Goal: Use online tool/utility: Utilize a website feature to perform a specific function

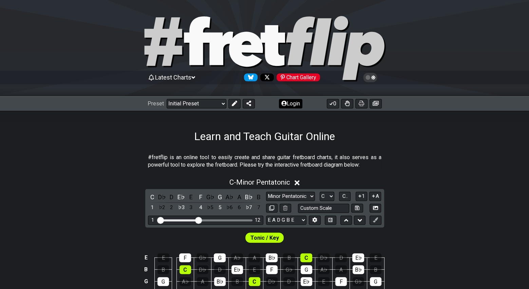
click at [290, 104] on button "Login" at bounding box center [290, 104] width 23 height 10
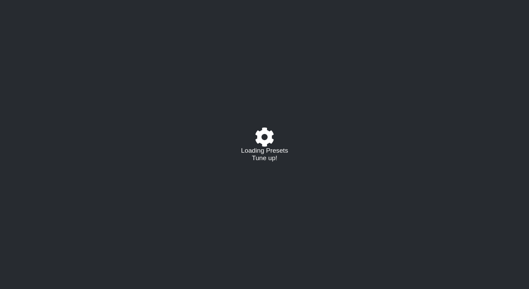
select select "C"
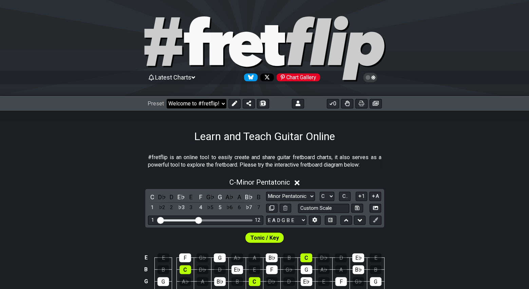
click at [221, 105] on select "Welcome to #fretflip! Initial Preset Custom Preset Minor Pentatonic Major Penta…" at bounding box center [197, 104] width 60 height 10
click at [232, 104] on icon at bounding box center [234, 103] width 5 height 5
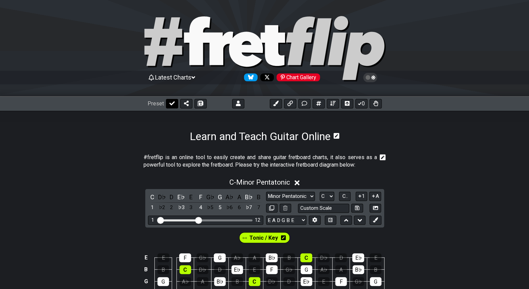
click at [168, 103] on button at bounding box center [172, 104] width 12 height 10
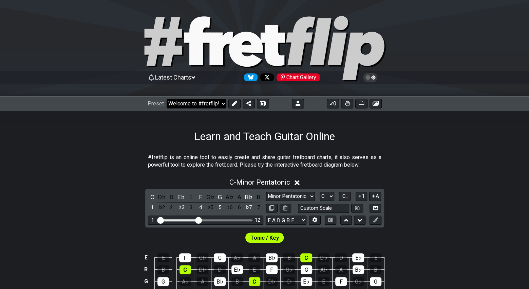
click at [220, 103] on select "Welcome to #fretflip! Initial Preset Custom Preset Minor Pentatonic Major Penta…" at bounding box center [197, 104] width 60 height 10
select select "/welcome"
click at [167, 99] on select "Welcome to #fretflip! Initial Preset Custom Preset Minor Pentatonic Major Penta…" at bounding box center [197, 104] width 60 height 10
click at [296, 102] on icon at bounding box center [298, 103] width 5 height 5
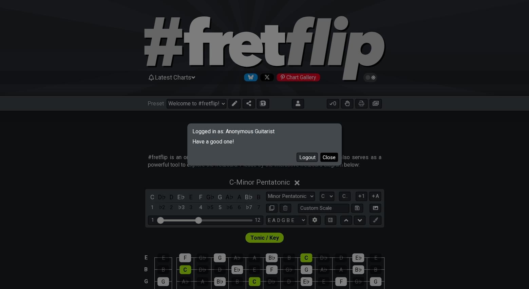
click at [331, 157] on button "Close" at bounding box center [330, 156] width 18 height 9
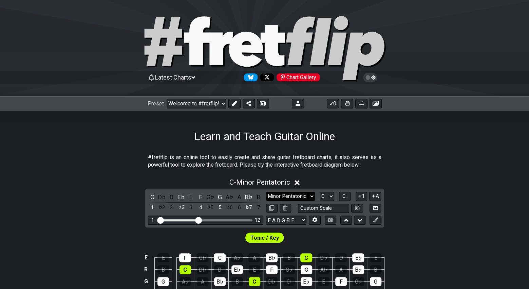
click at [314, 197] on select "Minor Pentatonic Click to edit Minor Pentatonic Major Pentatonic Minor Blues Ma…" at bounding box center [290, 196] width 49 height 9
click at [327, 194] on select "A♭ A A♯ B♭ B C C♯ D♭ D D♯ E♭ E F F♯ G♭ G G♯" at bounding box center [327, 196] width 15 height 9
select select "Bb"
click at [320, 192] on select "A♭ A A♯ B♭ B C C♯ D♭ D D♯ E♭ E F F♯ G♭ G G♯" at bounding box center [327, 196] width 15 height 9
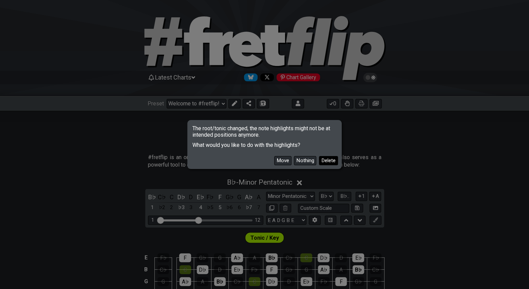
click at [322, 162] on button "Delete" at bounding box center [328, 160] width 19 height 9
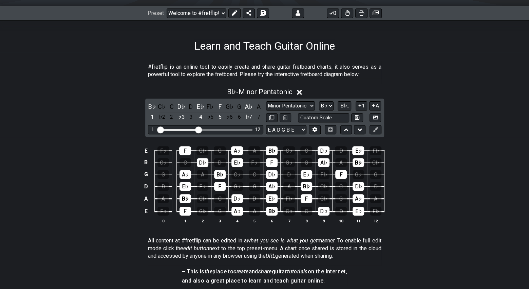
scroll to position [90, 0]
click at [192, 116] on div "3" at bounding box center [191, 116] width 9 height 9
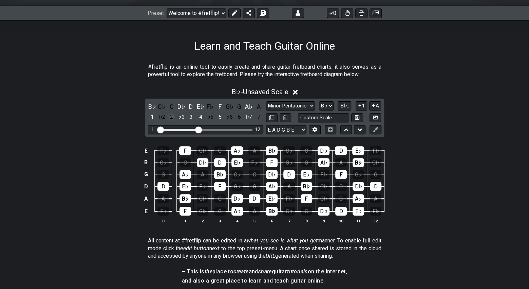
click at [175, 115] on div "2" at bounding box center [171, 116] width 9 height 9
click at [183, 117] on div "♭3" at bounding box center [181, 116] width 9 height 9
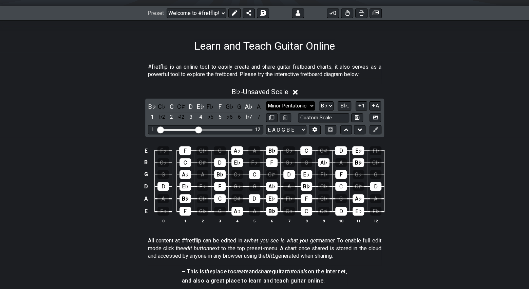
click at [312, 105] on select "Minor Pentatonic Click to edit Minor Pentatonic Major Pentatonic Minor Blues Ma…" at bounding box center [290, 105] width 49 height 9
click at [266, 101] on select "Minor Pentatonic Click to edit Minor Pentatonic Major Pentatonic Minor Blues Ma…" at bounding box center [290, 105] width 49 height 9
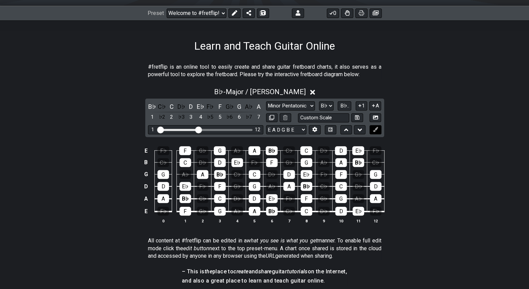
click at [375, 129] on icon at bounding box center [375, 129] width 5 height 5
click at [376, 129] on icon at bounding box center [375, 129] width 5 height 5
click at [396, 152] on div "E F♭ F G♭ G A♭ A B♭ C♭ C D♭ D E♭ F♭ B C♭ C D♭ D E♭ F♭ F G♭ G A♭ A B♭ C♭ G G A♭ …" at bounding box center [264, 184] width 529 height 95
click at [376, 129] on icon at bounding box center [375, 129] width 5 height 5
click at [330, 129] on icon at bounding box center [330, 129] width 5 height 4
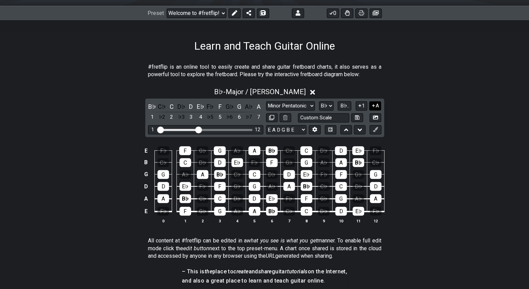
click at [376, 106] on button "A" at bounding box center [376, 105] width 12 height 9
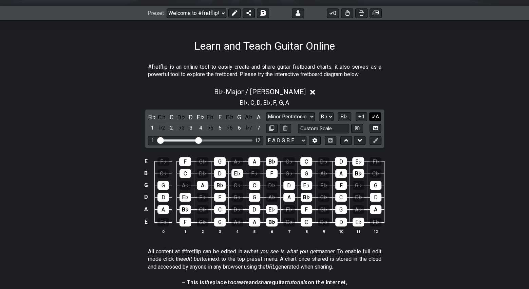
click at [375, 116] on icon at bounding box center [374, 116] width 4 height 3
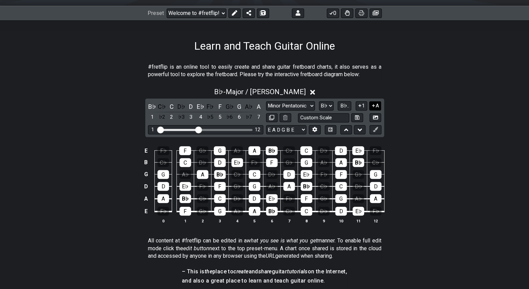
click at [374, 103] on icon at bounding box center [374, 105] width 6 height 5
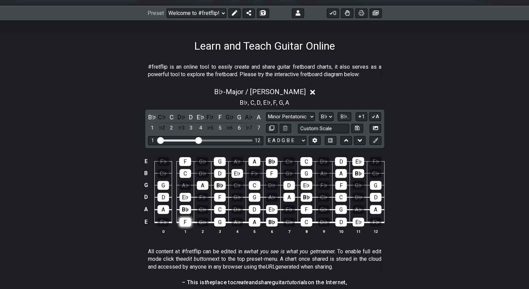
click at [188, 224] on div "F" at bounding box center [186, 221] width 12 height 9
click at [188, 222] on div "F" at bounding box center [186, 221] width 12 height 9
click at [365, 116] on button "1" at bounding box center [362, 116] width 12 height 9
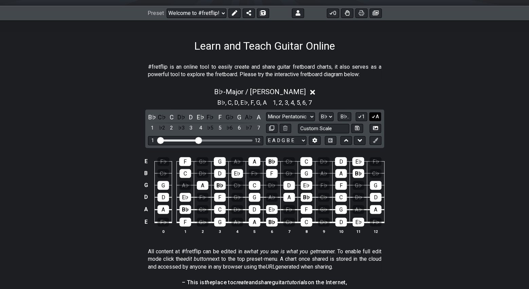
click at [374, 115] on icon at bounding box center [374, 116] width 6 height 5
click at [374, 115] on icon at bounding box center [374, 116] width 3 height 3
click at [364, 115] on button "1" at bounding box center [362, 116] width 12 height 9
click at [365, 114] on button "1" at bounding box center [362, 116] width 12 height 9
click at [347, 114] on span "B♭.." at bounding box center [344, 116] width 9 height 6
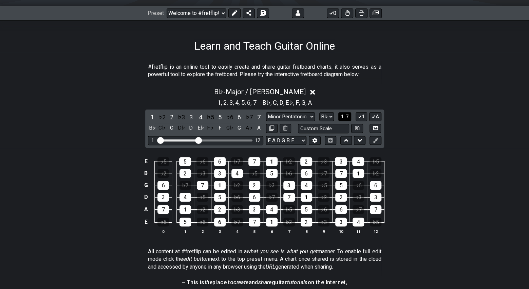
click at [344, 114] on span "1..7" at bounding box center [345, 116] width 8 height 6
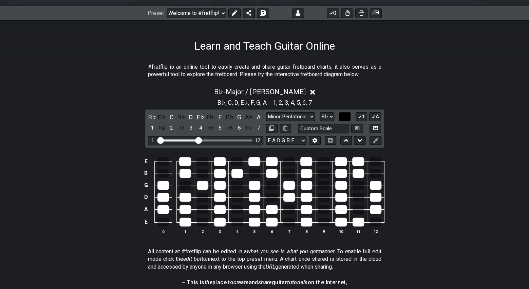
click at [346, 114] on span "..." at bounding box center [345, 116] width 3 height 6
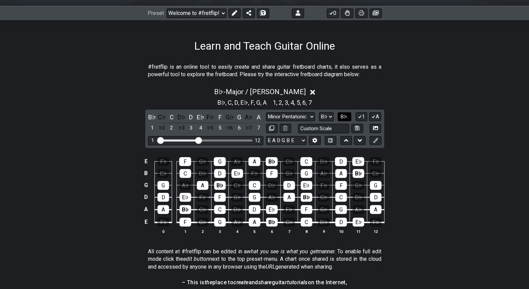
click at [346, 114] on span "B♭.." at bounding box center [344, 116] width 9 height 6
click at [346, 114] on span "1..7" at bounding box center [345, 116] width 8 height 6
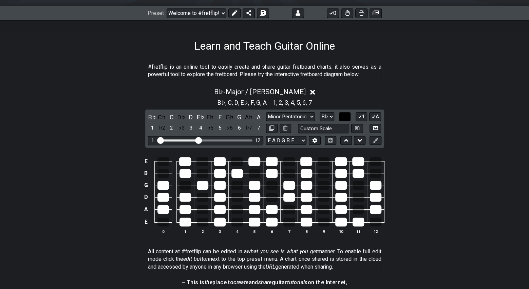
click at [346, 114] on span "..." at bounding box center [345, 116] width 3 height 6
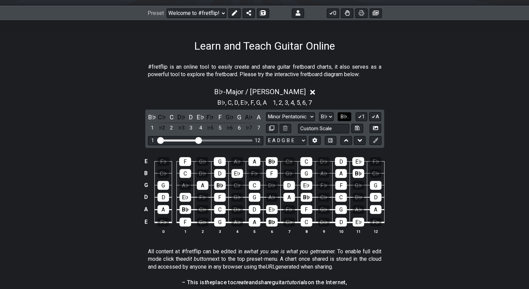
click at [346, 114] on span "B♭.." at bounding box center [344, 116] width 9 height 6
click at [346, 114] on span "1..7" at bounding box center [345, 116] width 8 height 6
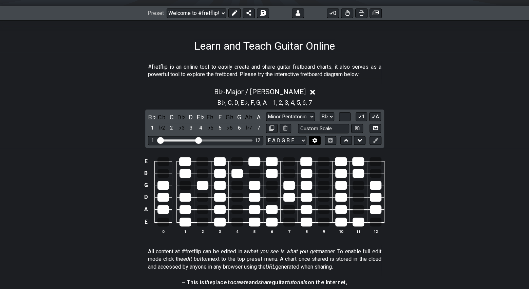
click at [312, 138] on icon at bounding box center [314, 140] width 5 height 5
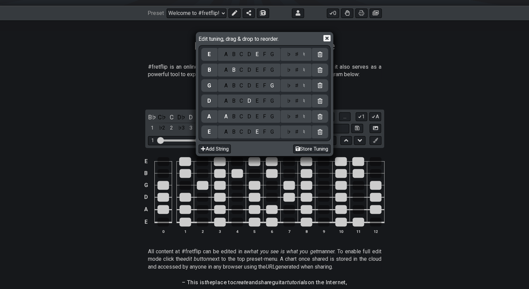
click at [325, 39] on icon at bounding box center [327, 38] width 7 height 6
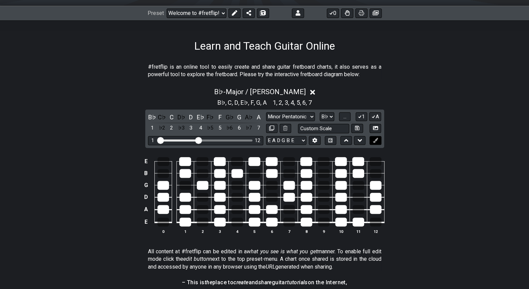
click at [375, 139] on icon at bounding box center [375, 140] width 5 height 5
click at [313, 114] on select "Minor Pentatonic Click to edit Minor Pentatonic Major Pentatonic Minor Blues Ma…" at bounding box center [290, 116] width 49 height 9
select select "Click to edit"
click at [266, 112] on select "Minor Pentatonic Click to edit Minor Pentatonic Major Pentatonic Minor Blues Ma…" at bounding box center [290, 116] width 49 height 9
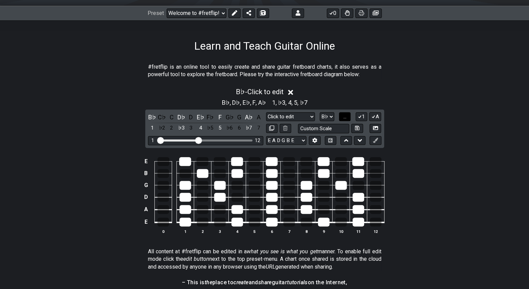
click at [349, 118] on button "..." at bounding box center [345, 116] width 12 height 9
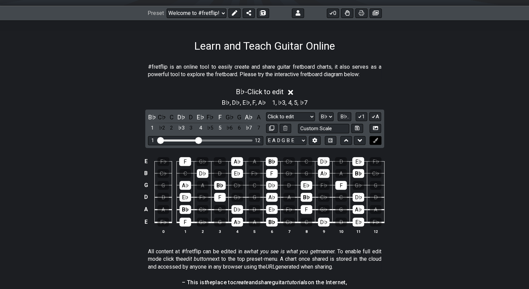
click at [374, 140] on icon at bounding box center [375, 140] width 5 height 5
click at [372, 140] on button at bounding box center [376, 140] width 12 height 9
click at [338, 128] on input "text" at bounding box center [324, 128] width 52 height 9
type input "Custom Scale"
click at [374, 138] on icon at bounding box center [375, 140] width 5 height 5
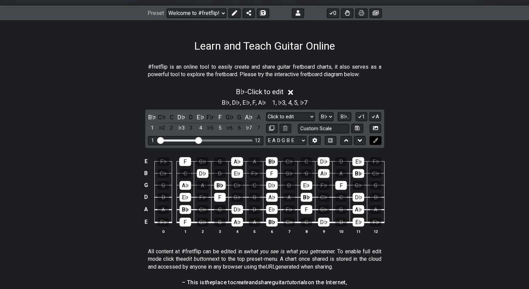
click at [374, 138] on icon at bounding box center [375, 140] width 5 height 5
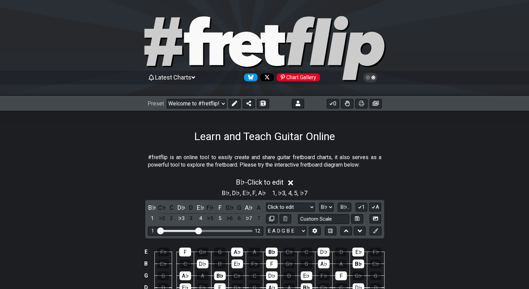
scroll to position [0, 0]
click at [224, 103] on select "Welcome to #fretflip! Initial Preset Custom Preset Minor Pentatonic Major Penta…" at bounding box center [197, 104] width 60 height 10
click at [167, 99] on select "Welcome to #fretflip! Initial Preset Custom Preset Minor Pentatonic Major Penta…" at bounding box center [197, 104] width 60 height 10
click at [350, 105] on button at bounding box center [347, 104] width 12 height 10
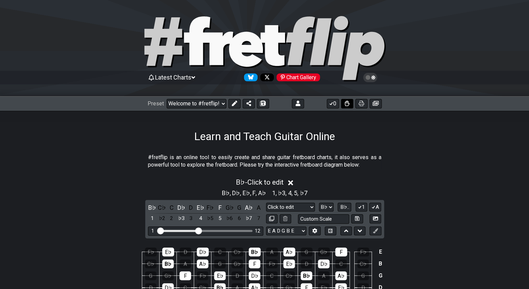
click at [350, 105] on button at bounding box center [347, 104] width 12 height 10
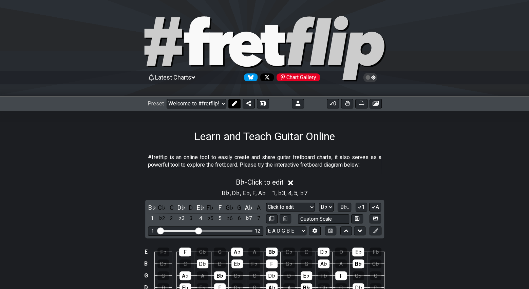
click at [232, 103] on icon at bounding box center [234, 103] width 5 height 5
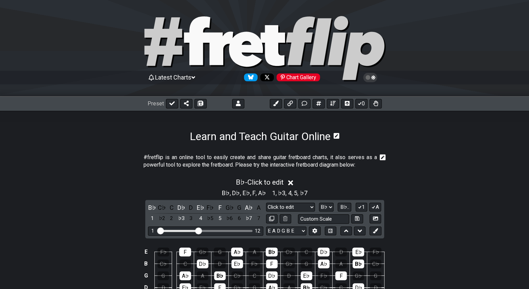
scroll to position [90, 0]
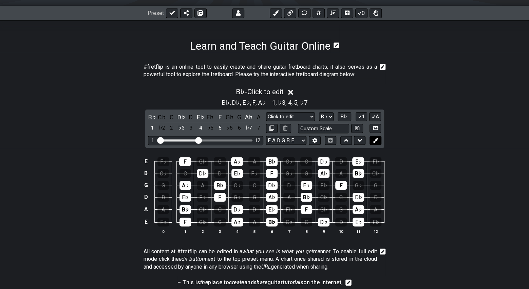
click at [376, 140] on icon at bounding box center [375, 140] width 5 height 5
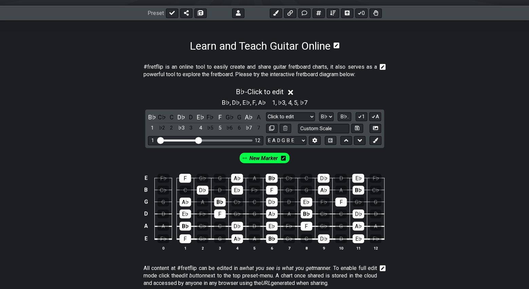
click at [264, 156] on span "New Marker" at bounding box center [264, 158] width 29 height 10
click at [286, 158] on icon at bounding box center [285, 158] width 5 height 5
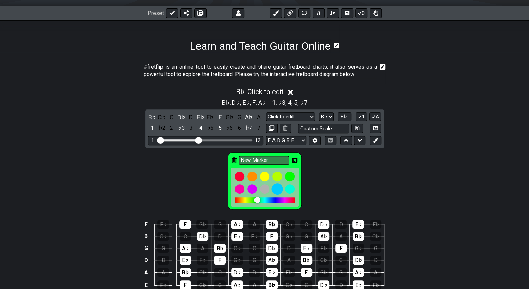
click at [281, 187] on div at bounding box center [278, 189] width 12 height 12
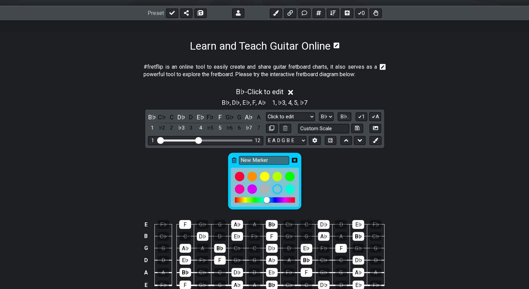
scroll to position [181, 0]
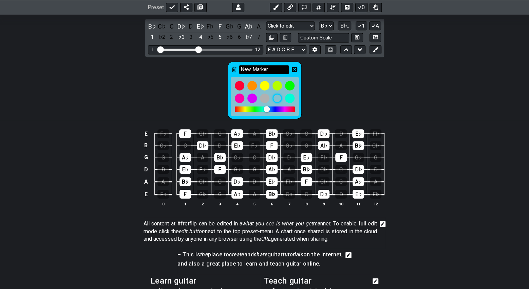
click at [272, 66] on input "New Marker" at bounding box center [264, 69] width 50 height 8
drag, startPoint x: 272, startPoint y: 67, endPoint x: 238, endPoint y: 68, distance: 34.6
click at [238, 68] on div "New Marker" at bounding box center [265, 89] width 74 height 57
type input "1"
click at [315, 82] on div "1" at bounding box center [264, 89] width 529 height 64
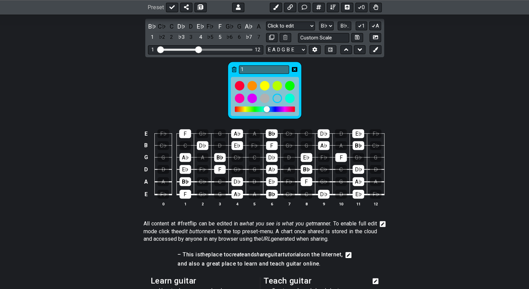
click at [295, 69] on icon at bounding box center [294, 69] width 5 height 5
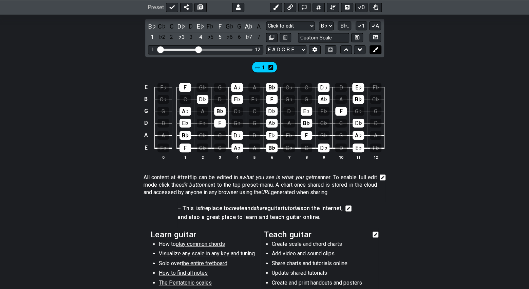
click at [373, 49] on icon at bounding box center [375, 49] width 5 height 5
click at [282, 66] on span "New Marker" at bounding box center [278, 67] width 29 height 10
click at [297, 66] on icon at bounding box center [299, 67] width 5 height 5
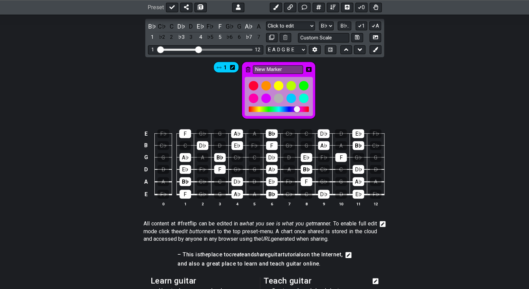
drag, startPoint x: 289, startPoint y: 70, endPoint x: 251, endPoint y: 69, distance: 37.4
click at [251, 69] on div "New Marker" at bounding box center [279, 89] width 74 height 57
type input "2"
type input "C"
click at [309, 68] on icon at bounding box center [308, 69] width 5 height 5
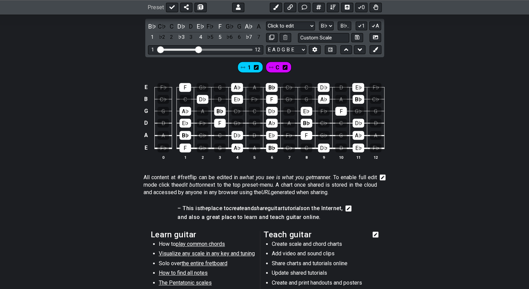
click at [257, 68] on icon at bounding box center [256, 67] width 5 height 5
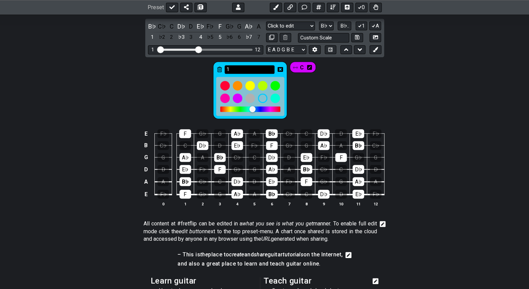
click at [257, 68] on input "1" at bounding box center [250, 69] width 50 height 8
type input "Bb"
click at [280, 67] on icon at bounding box center [280, 69] width 5 height 5
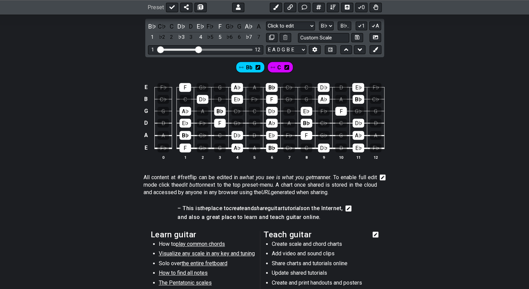
click at [289, 68] on icon at bounding box center [287, 67] width 5 height 5
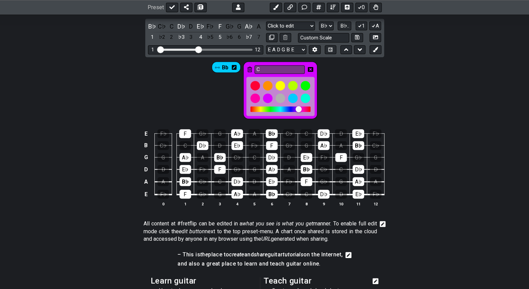
click at [325, 83] on div "Bb C" at bounding box center [264, 89] width 529 height 64
click at [310, 67] on icon at bounding box center [310, 69] width 5 height 5
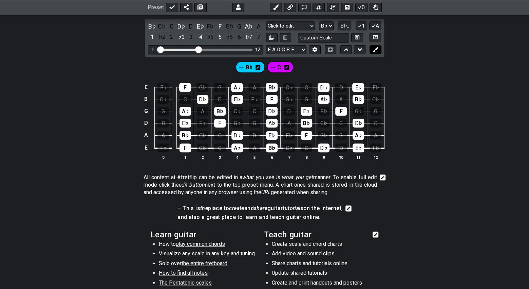
click at [375, 51] on button at bounding box center [376, 49] width 12 height 9
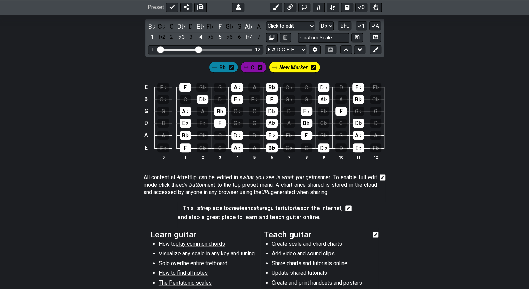
click at [314, 67] on icon at bounding box center [313, 67] width 5 height 5
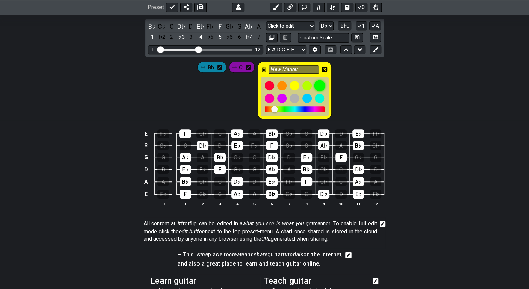
click at [316, 86] on div at bounding box center [320, 86] width 12 height 12
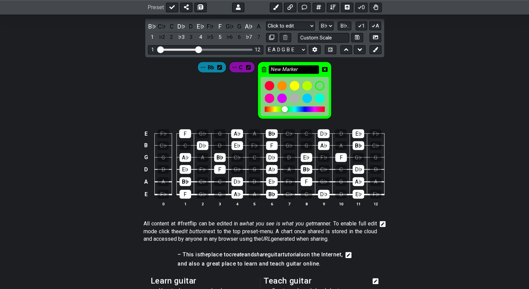
click at [296, 67] on input "New Marker" at bounding box center [294, 69] width 50 height 8
drag, startPoint x: 302, startPoint y: 67, endPoint x: 268, endPoint y: 68, distance: 34.0
click at [268, 68] on div "New Marker" at bounding box center [295, 89] width 74 height 57
type input "D"
click at [326, 69] on icon at bounding box center [324, 69] width 5 height 5
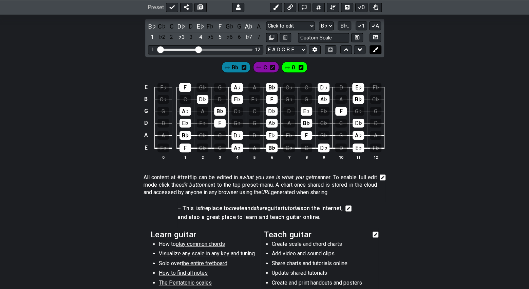
click at [376, 48] on icon at bounding box center [375, 49] width 5 height 5
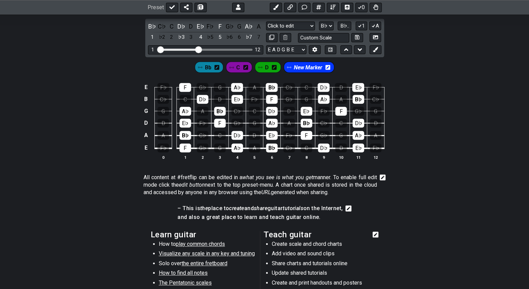
click at [326, 68] on icon at bounding box center [328, 67] width 5 height 5
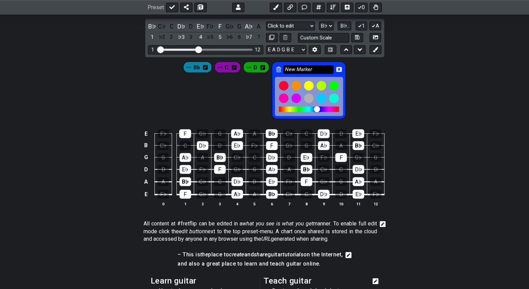
drag, startPoint x: 321, startPoint y: 68, endPoint x: 284, endPoint y: 70, distance: 37.1
click at [284, 70] on input "New Marker" at bounding box center [309, 69] width 50 height 8
type input "C"
type input "Eb"
click at [340, 67] on icon at bounding box center [339, 69] width 5 height 5
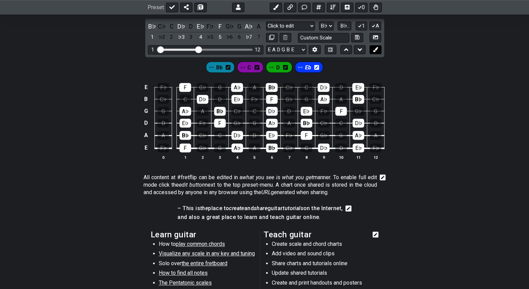
click at [378, 49] on icon at bounding box center [375, 49] width 5 height 5
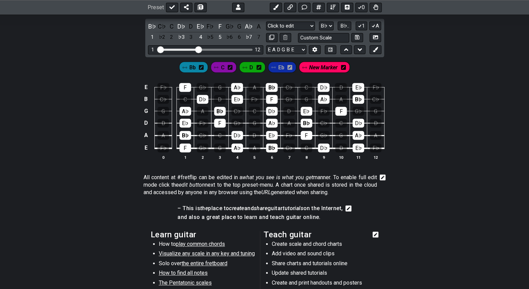
click at [343, 65] on icon at bounding box center [343, 67] width 5 height 5
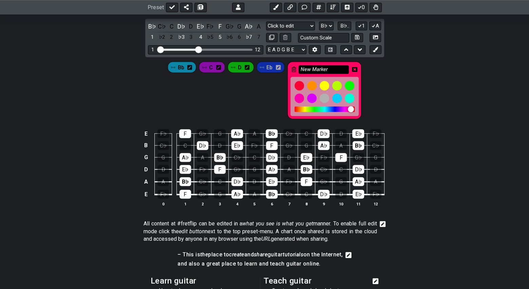
click at [323, 68] on input "New Marker" at bounding box center [324, 69] width 50 height 8
drag, startPoint x: 327, startPoint y: 68, endPoint x: 266, endPoint y: 67, distance: 61.5
click at [266, 67] on div "Bb C D Eb New Marker" at bounding box center [264, 90] width 197 height 60
type input "F"
click at [354, 69] on icon at bounding box center [354, 69] width 5 height 5
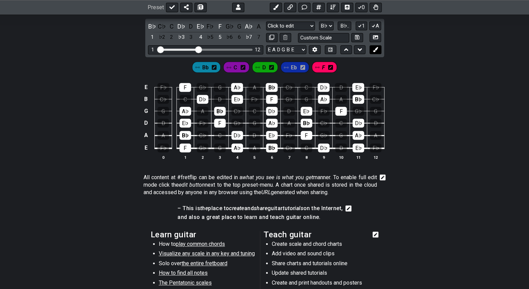
click at [373, 49] on icon at bounding box center [375, 49] width 5 height 5
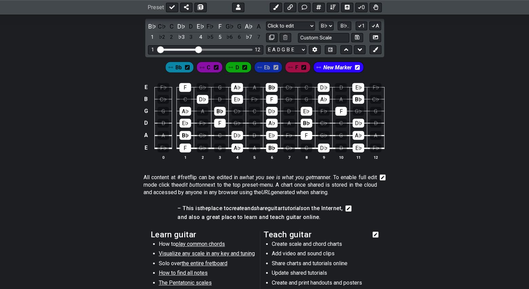
click at [358, 67] on icon at bounding box center [357, 67] width 5 height 5
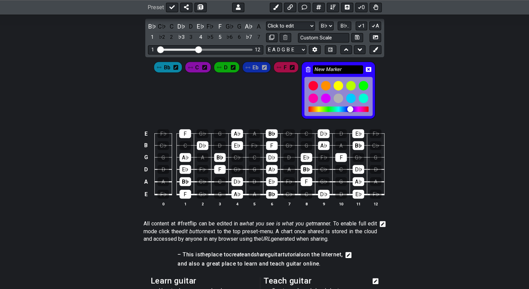
click at [336, 68] on input "New Marker" at bounding box center [338, 69] width 50 height 8
drag, startPoint x: 346, startPoint y: 67, endPoint x: 309, endPoint y: 69, distance: 37.1
click at [309, 69] on div "New Marker" at bounding box center [339, 89] width 74 height 57
type input "G"
click at [337, 87] on div at bounding box center [339, 86] width 12 height 12
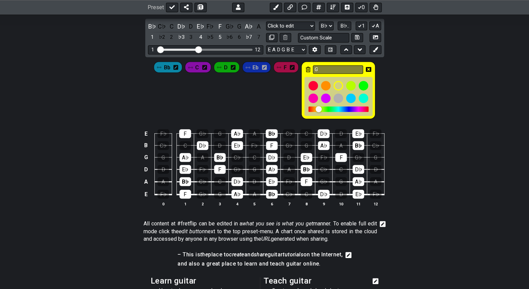
click at [367, 68] on icon at bounding box center [368, 69] width 5 height 5
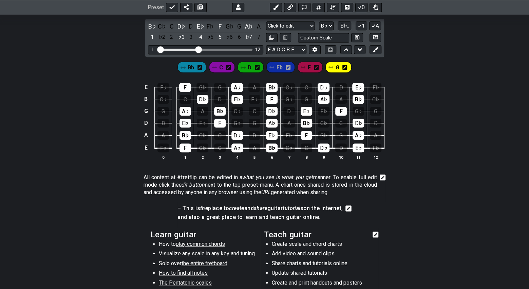
click at [345, 68] on icon at bounding box center [345, 67] width 5 height 5
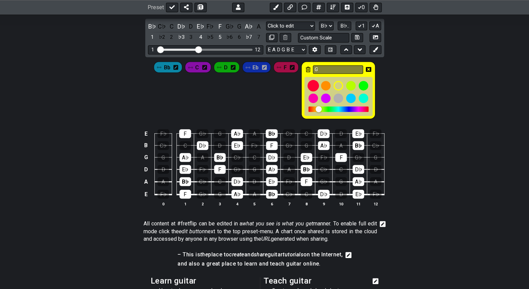
click at [310, 84] on div at bounding box center [314, 86] width 12 height 12
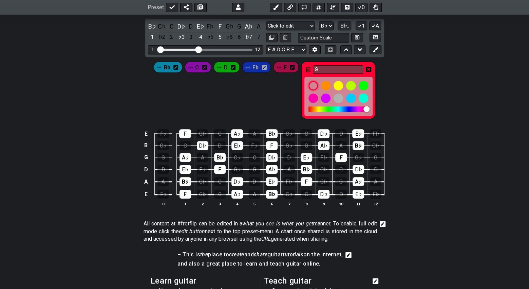
click at [367, 70] on icon at bounding box center [368, 69] width 5 height 5
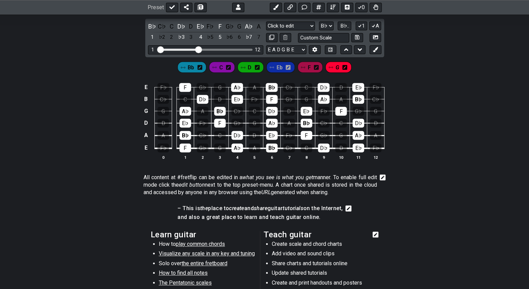
click at [308, 69] on span "F" at bounding box center [309, 67] width 3 height 10
click at [376, 51] on icon at bounding box center [375, 49] width 5 height 5
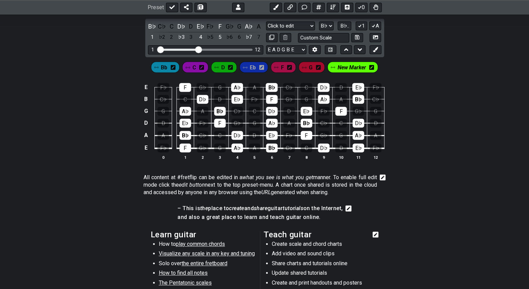
click at [372, 66] on icon at bounding box center [372, 67] width 5 height 5
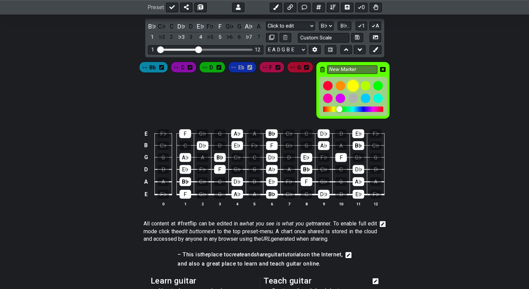
click at [348, 83] on div at bounding box center [353, 86] width 12 height 12
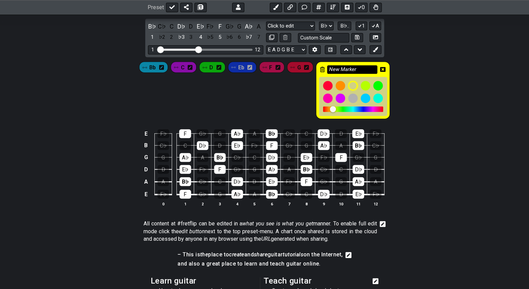
click at [357, 68] on input "New Marker" at bounding box center [352, 69] width 50 height 8
drag, startPoint x: 357, startPoint y: 68, endPoint x: 302, endPoint y: 68, distance: 55.0
click at [302, 68] on div "Bb C D Eb F G New Marker" at bounding box center [264, 90] width 253 height 60
type input "A"
click at [383, 65] on icon at bounding box center [382, 70] width 5 height 10
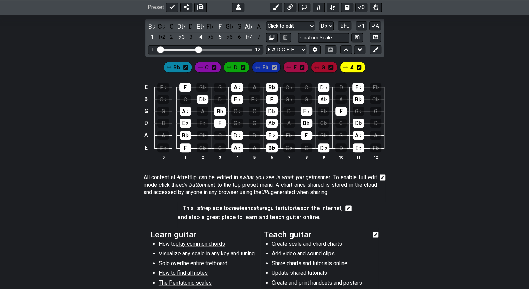
click at [174, 67] on span "Bb" at bounding box center [177, 67] width 6 height 10
click at [188, 133] on div "B♭" at bounding box center [186, 135] width 12 height 9
click at [273, 89] on div "B♭" at bounding box center [272, 87] width 12 height 9
click at [274, 145] on div "B♭" at bounding box center [272, 147] width 12 height 9
click at [357, 96] on div "B♭" at bounding box center [359, 99] width 12 height 9
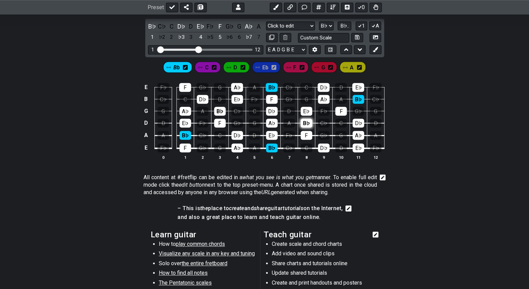
click at [310, 121] on div "B♭" at bounding box center [307, 123] width 12 height 9
click at [221, 107] on div "B♭" at bounding box center [220, 111] width 12 height 9
click at [208, 68] on span "C" at bounding box center [207, 67] width 4 height 10
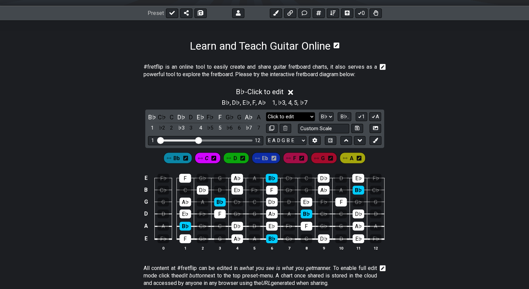
click at [310, 116] on select "Minor Pentatonic Click to edit Minor Pentatonic Major Pentatonic Minor Blues Ma…" at bounding box center [290, 116] width 49 height 9
click at [414, 139] on div "B♭ - Click to edit B♭ , D♭ , E♭ , F , A♭ 1 , ♭3 , 4 , 5 , ♭7 B♭ C♭ C D♭ D E♭ F♭…" at bounding box center [264, 172] width 529 height 176
click at [221, 222] on div "C" at bounding box center [220, 225] width 12 height 9
click at [172, 115] on div "C" at bounding box center [171, 116] width 9 height 9
click at [234, 157] on span "D" at bounding box center [235, 158] width 4 height 10
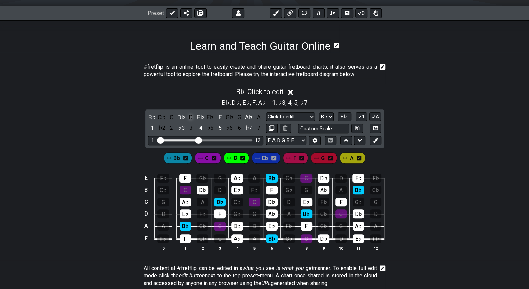
click at [190, 117] on div "D" at bounding box center [191, 116] width 9 height 9
click at [264, 159] on span "Eb" at bounding box center [265, 158] width 6 height 10
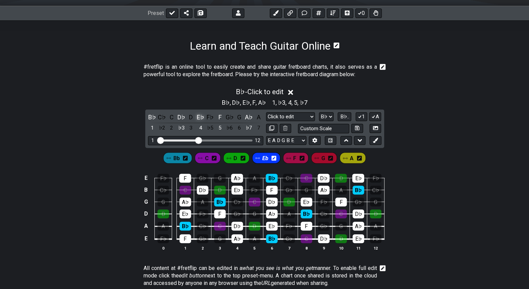
click at [199, 116] on div "E♭" at bounding box center [200, 116] width 9 height 9
click at [295, 160] on span "F" at bounding box center [294, 158] width 3 height 10
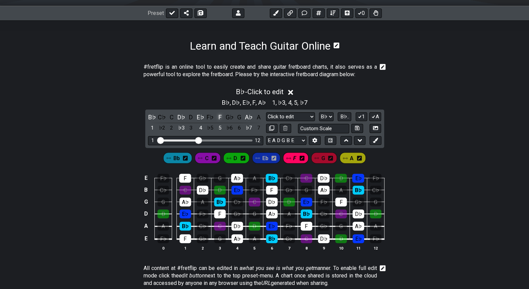
click at [220, 115] on div "F" at bounding box center [220, 116] width 9 height 9
click at [323, 155] on span "G" at bounding box center [324, 158] width 4 height 10
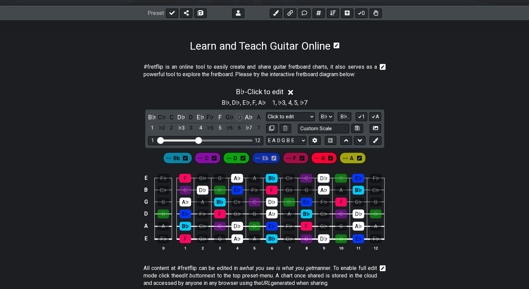
click at [238, 117] on div "G" at bounding box center [239, 116] width 9 height 9
click at [351, 159] on span "A" at bounding box center [352, 158] width 4 height 10
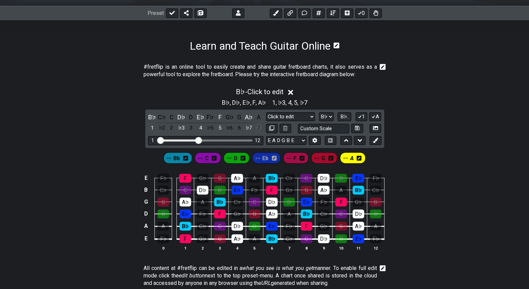
click at [259, 126] on div "7" at bounding box center [258, 127] width 9 height 9
click at [401, 187] on div "E F♭ F G♭ G A♭ A B♭ C♭ C D♭ D E♭ F♭ B C♭ C D♭ D E♭ F♭ F G♭ G A♭ A B♭ C♭ G G A♭ …" at bounding box center [264, 212] width 529 height 95
click at [375, 140] on icon at bounding box center [375, 140] width 5 height 5
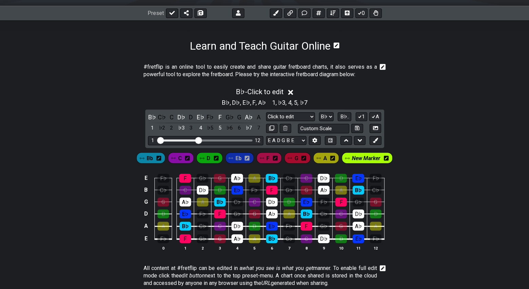
drag, startPoint x: 388, startPoint y: 158, endPoint x: 376, endPoint y: 156, distance: 12.1
click at [376, 156] on span "New Marker" at bounding box center [366, 158] width 29 height 10
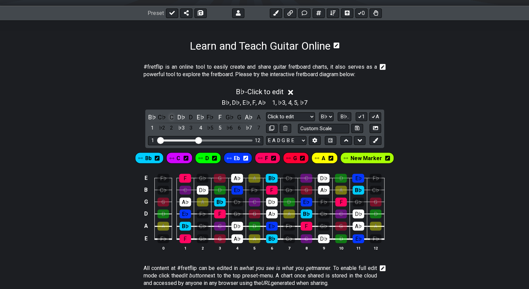
click at [170, 117] on div "C" at bounding box center [171, 116] width 9 height 9
click at [180, 119] on div "D♭" at bounding box center [181, 116] width 9 height 9
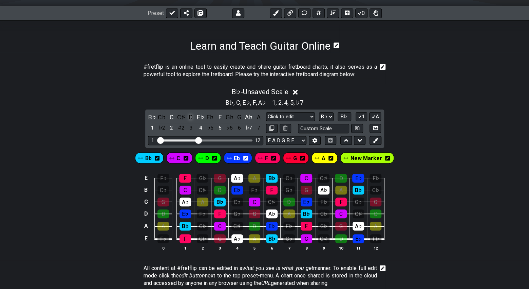
click at [191, 119] on div "D" at bounding box center [191, 116] width 9 height 9
click at [257, 118] on div "A" at bounding box center [258, 116] width 9 height 9
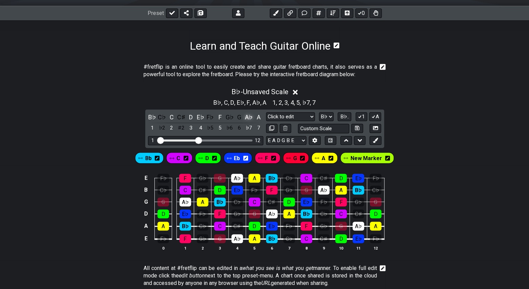
click at [249, 117] on div "A♭" at bounding box center [249, 116] width 9 height 9
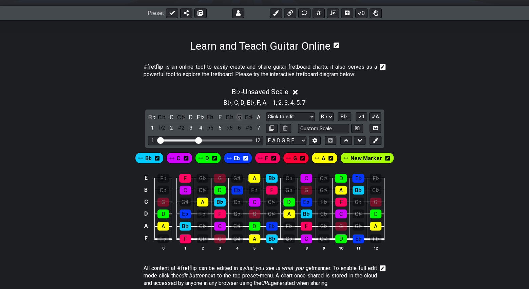
click at [238, 117] on div "G" at bounding box center [239, 116] width 9 height 9
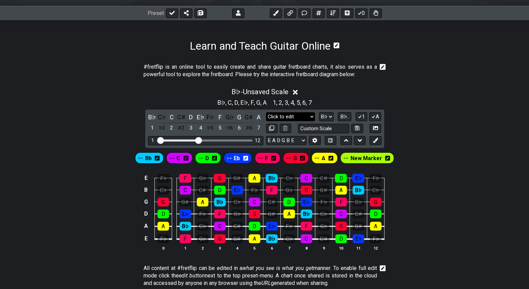
click at [312, 118] on select "Minor Pentatonic Click to edit Minor Pentatonic Major Pentatonic Minor Blues Ma…" at bounding box center [290, 116] width 49 height 9
select select "Major 7th"
click at [266, 112] on select "Minor Pentatonic Click to edit Minor Pentatonic Major Pentatonic Minor Blues Ma…" at bounding box center [290, 116] width 49 height 9
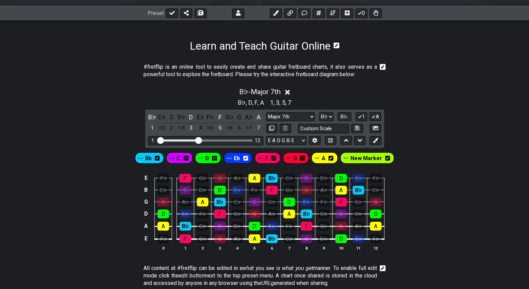
click at [289, 93] on icon at bounding box center [287, 92] width 5 height 5
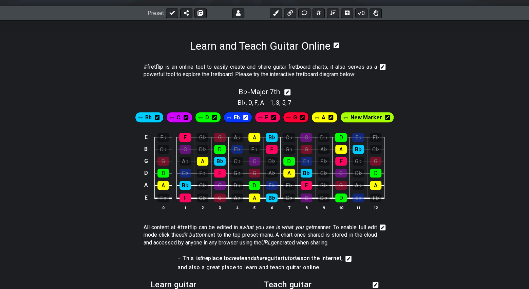
click at [288, 93] on icon at bounding box center [288, 92] width 6 height 7
select select "Major 7th"
select select "Bb"
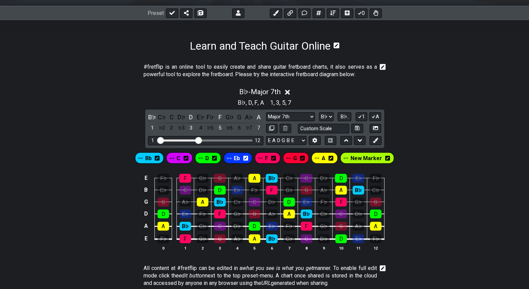
click at [361, 157] on span "New Marker" at bounding box center [366, 158] width 32 height 10
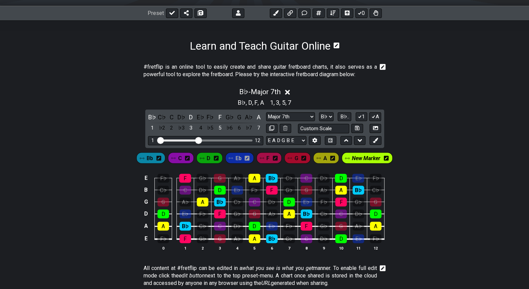
click at [387, 158] on icon at bounding box center [386, 158] width 5 height 5
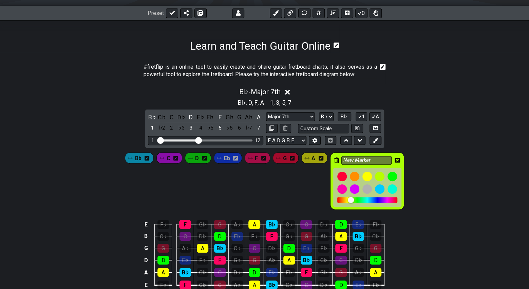
click at [398, 158] on icon at bounding box center [397, 160] width 5 height 5
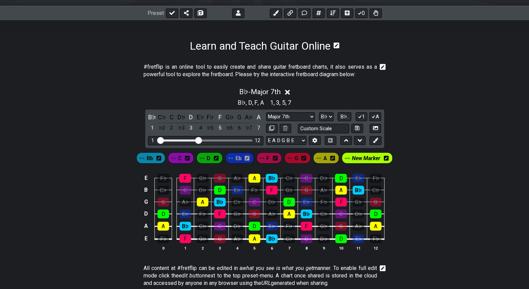
click at [379, 157] on span "New Marker" at bounding box center [366, 158] width 29 height 10
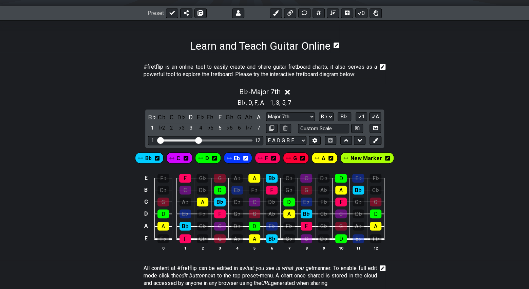
click at [371, 158] on span "New Marker" at bounding box center [366, 158] width 32 height 10
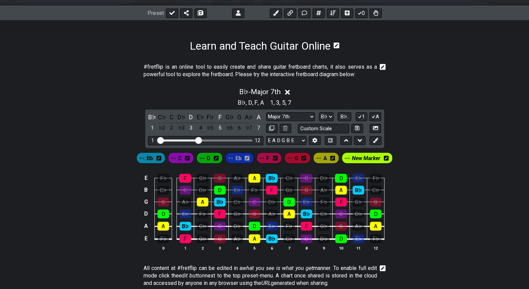
click at [371, 158] on span "New Marker" at bounding box center [366, 158] width 29 height 10
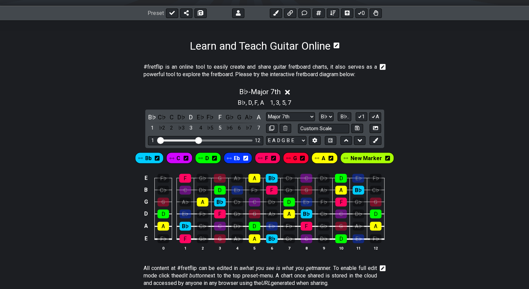
click at [371, 158] on span "New Marker" at bounding box center [366, 158] width 32 height 10
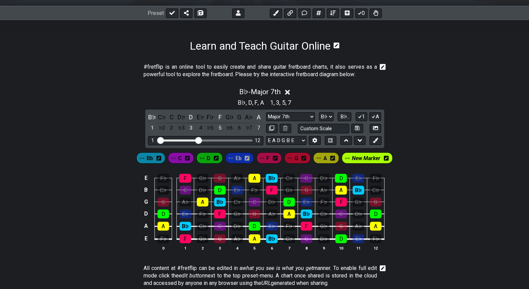
click at [387, 156] on icon at bounding box center [386, 158] width 5 height 5
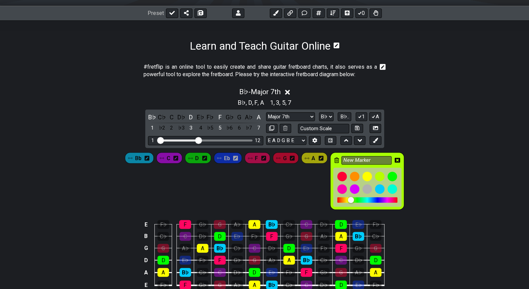
click at [337, 159] on icon at bounding box center [337, 159] width 5 height 5
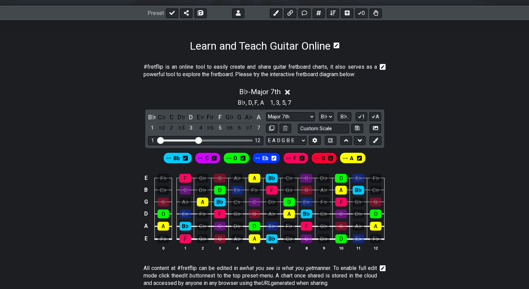
click at [397, 165] on div "E F♭ F G♭ G A♭ A B♭ C♭ C D♭ D E♭ F♭ B C♭ C D♭ D E♭ F♭ F G♭ G A♭ A B♭ C♭ G G A♭ …" at bounding box center [264, 212] width 529 height 95
click at [311, 115] on select "Minor Pentatonic Click to edit Minor Pentatonic Major Pentatonic Minor Blues Ma…" at bounding box center [290, 116] width 49 height 9
select select "Major / [PERSON_NAME]"
click at [266, 112] on select "Minor Pentatonic Click to edit Minor Pentatonic Major Pentatonic Minor Blues Ma…" at bounding box center [290, 116] width 49 height 9
